Goal: Find specific page/section: Find specific page/section

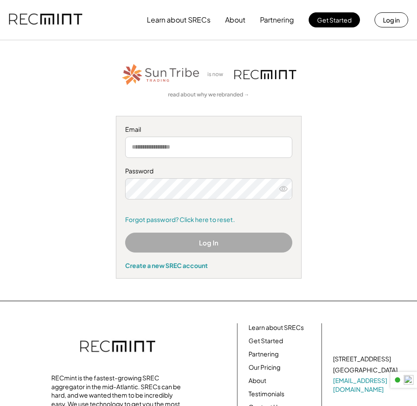
click at [140, 240] on button "Log In" at bounding box center [208, 243] width 167 height 20
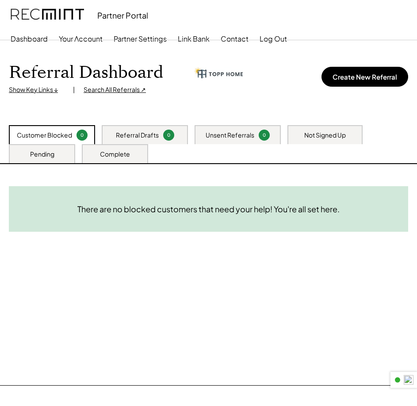
click at [75, 136] on div "Customer Blocked 0" at bounding box center [52, 135] width 86 height 20
click at [136, 139] on div "Referral Drafts" at bounding box center [137, 135] width 43 height 9
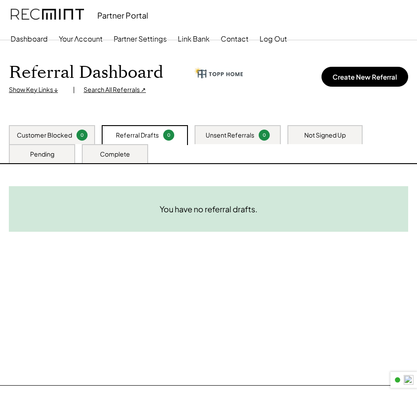
click at [51, 131] on div "Customer Blocked" at bounding box center [44, 135] width 55 height 9
